Goal: Task Accomplishment & Management: Use online tool/utility

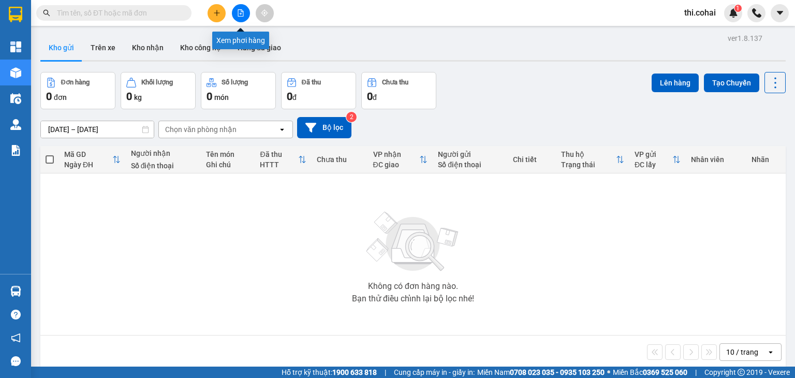
click at [244, 11] on icon "file-add" at bounding box center [240, 12] width 7 height 7
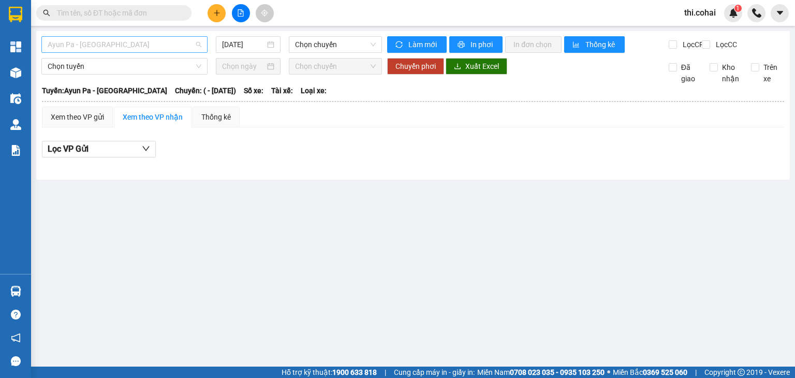
click at [102, 39] on span "Ayun Pa - [GEOGRAPHIC_DATA]" at bounding box center [125, 45] width 154 height 16
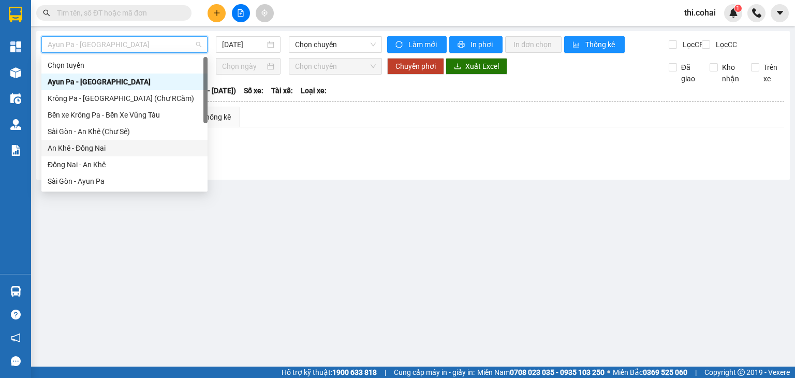
click at [84, 150] on div "An Khê - Đồng Nai" at bounding box center [125, 147] width 154 height 11
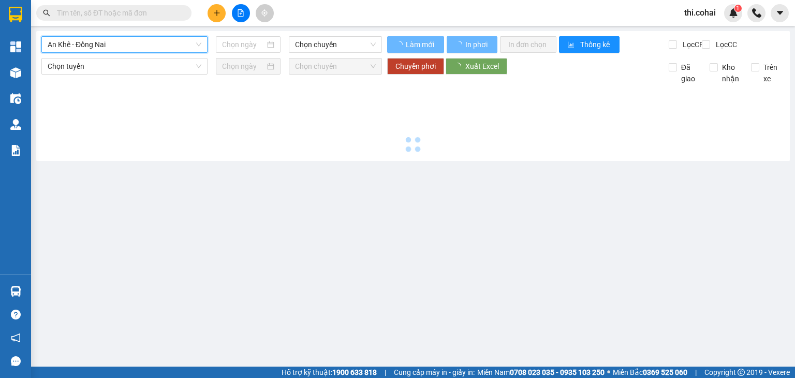
type input "[DATE]"
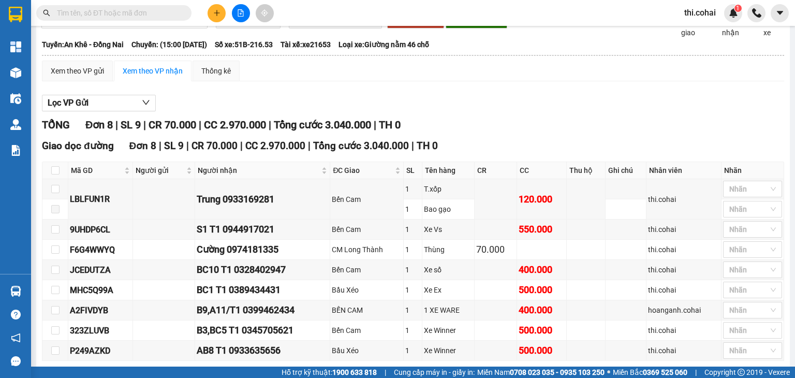
scroll to position [99, 0]
